Goal: Entertainment & Leisure: Browse casually

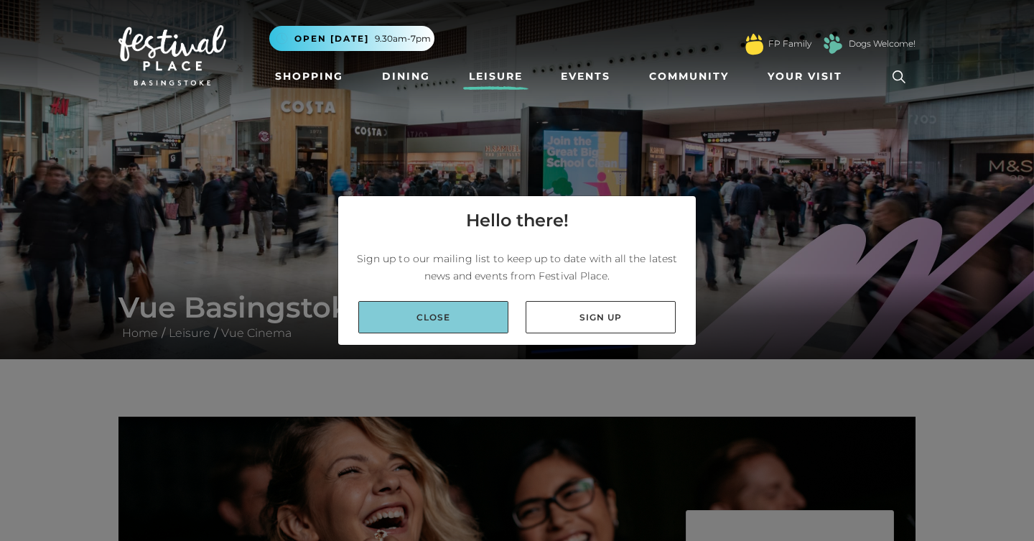
click at [447, 326] on link "Close" at bounding box center [433, 317] width 150 height 32
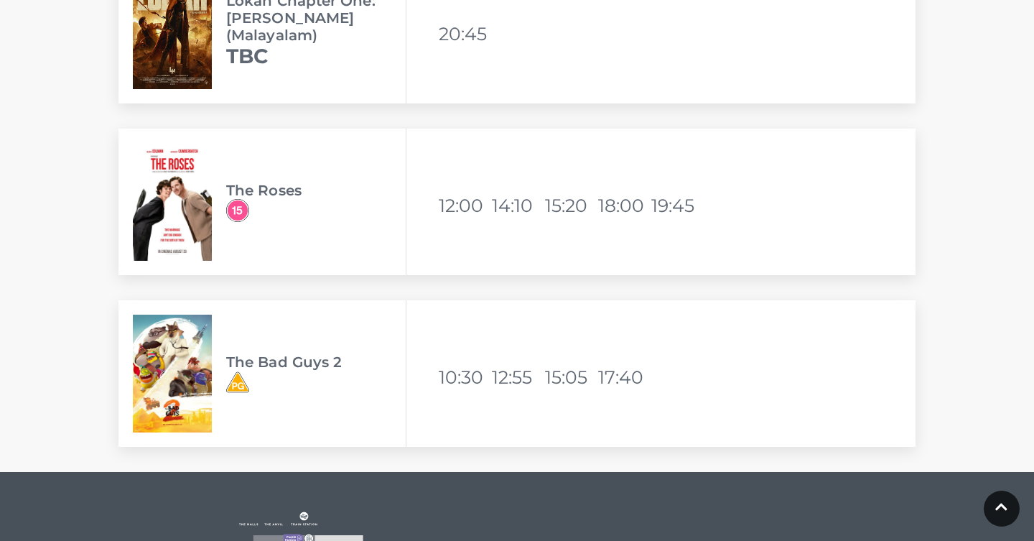
scroll to position [4263, 0]
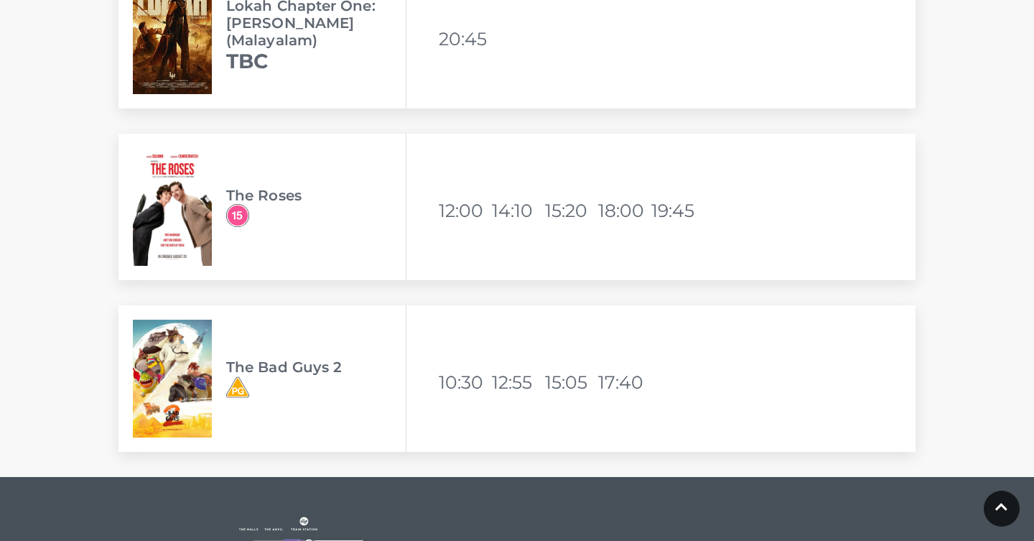
click at [172, 177] on img at bounding box center [172, 207] width 79 height 118
click at [177, 167] on img at bounding box center [172, 207] width 79 height 118
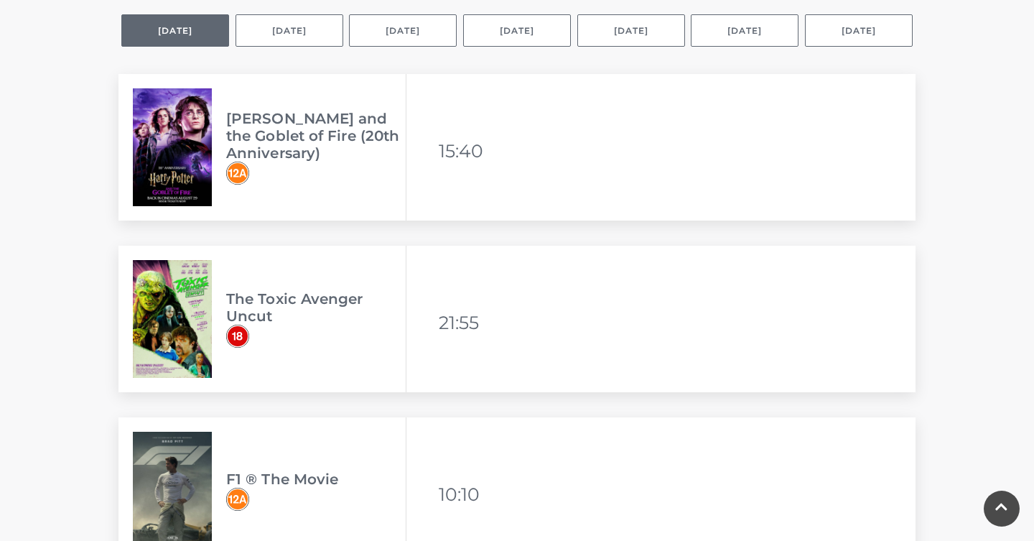
scroll to position [1068, 0]
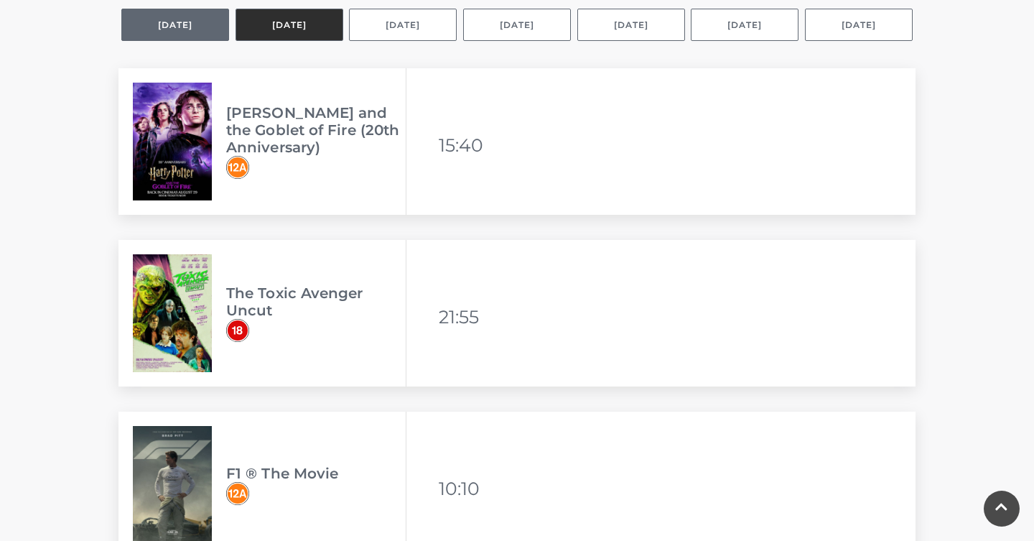
click at [274, 24] on button "Tomorrow" at bounding box center [289, 25] width 108 height 32
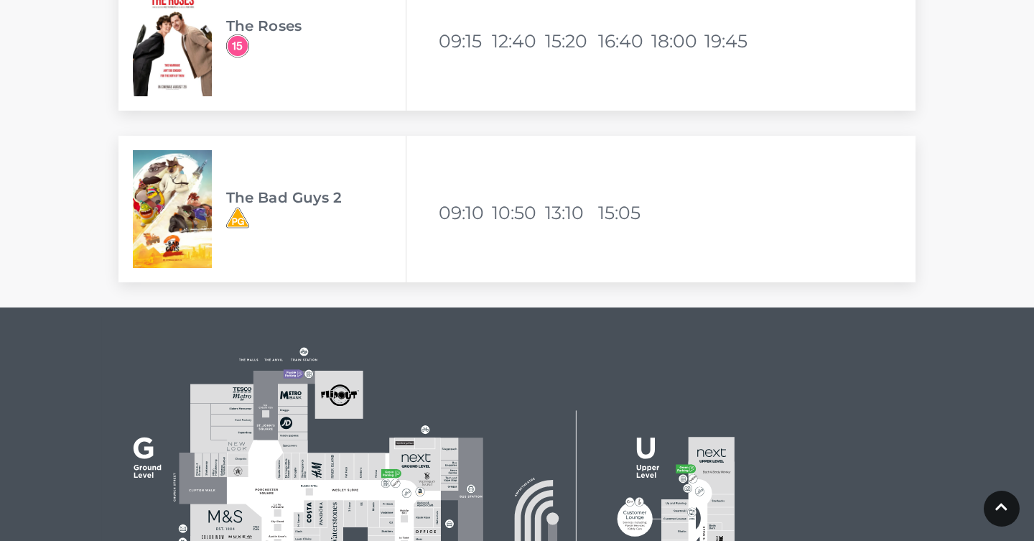
scroll to position [5123, 0]
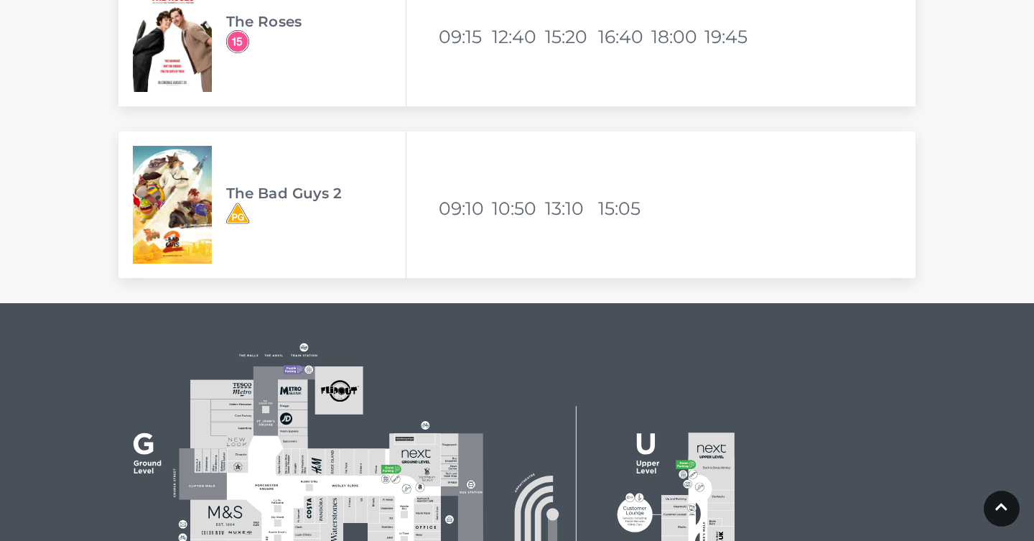
click at [182, 56] on img at bounding box center [172, 33] width 79 height 118
click at [233, 45] on img at bounding box center [237, 41] width 23 height 23
click at [253, 28] on h3 "The Roses" at bounding box center [315, 21] width 179 height 17
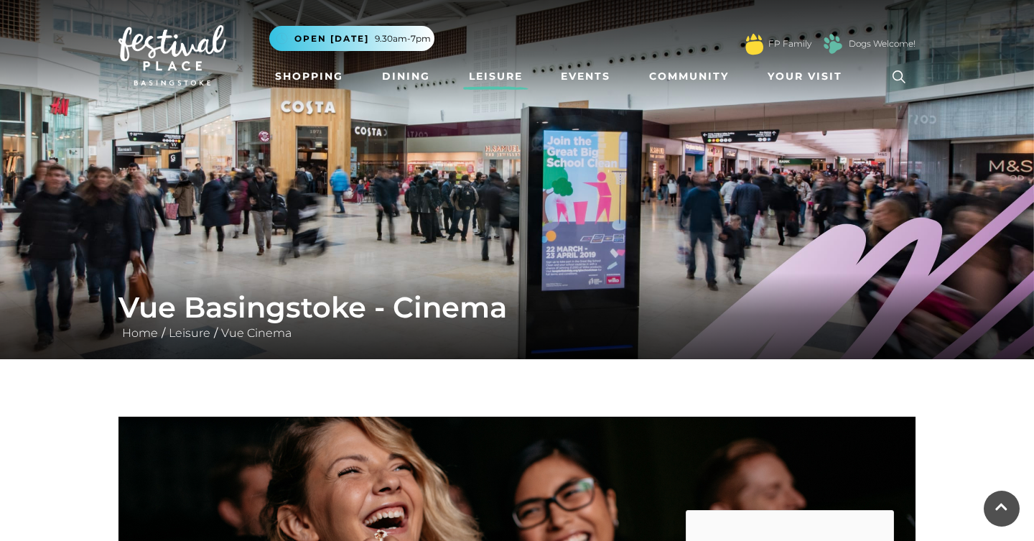
scroll to position [0, 0]
click at [493, 76] on link "Leisure" at bounding box center [495, 76] width 65 height 27
